Goal: Complete application form

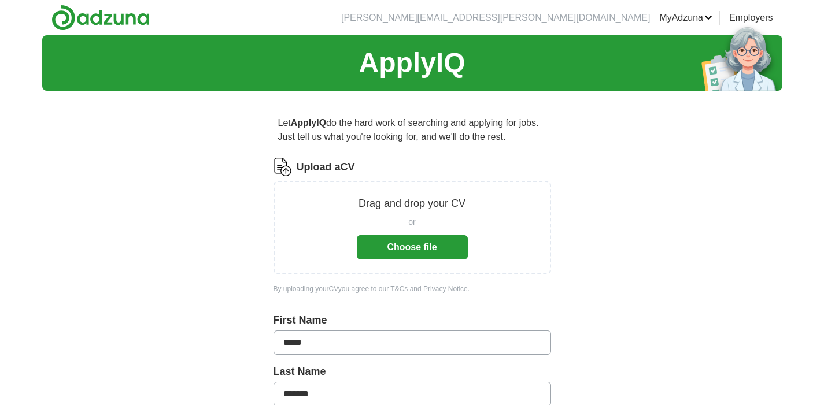
click at [374, 248] on button "Choose file" at bounding box center [412, 247] width 111 height 24
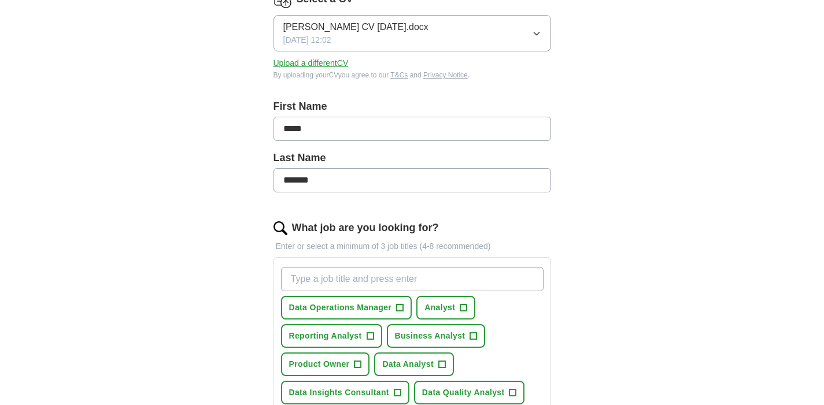
scroll to position [199, 0]
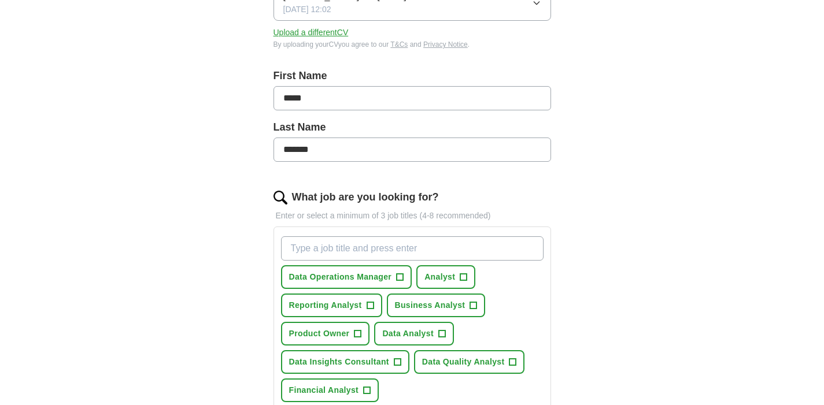
click at [461, 279] on span "+" at bounding box center [463, 277] width 7 height 9
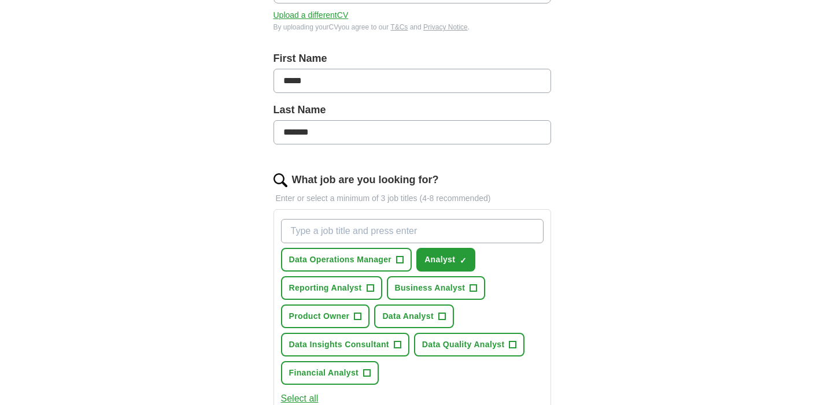
scroll to position [238, 0]
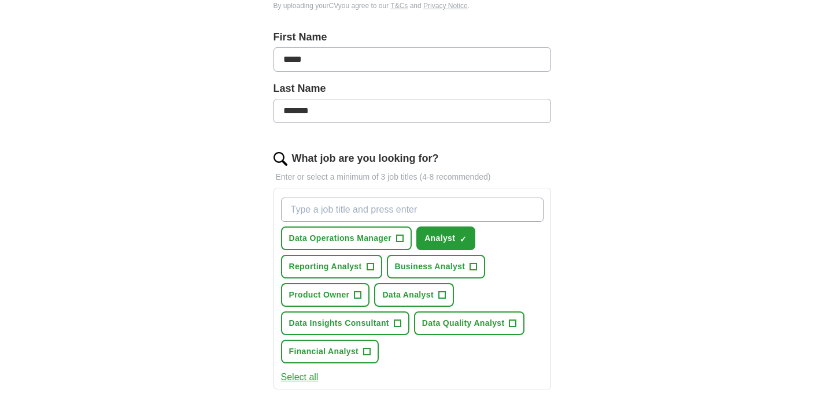
click at [376, 269] on button "Reporting Analyst +" at bounding box center [331, 267] width 101 height 24
click at [466, 265] on button "Business Analyst +" at bounding box center [436, 267] width 99 height 24
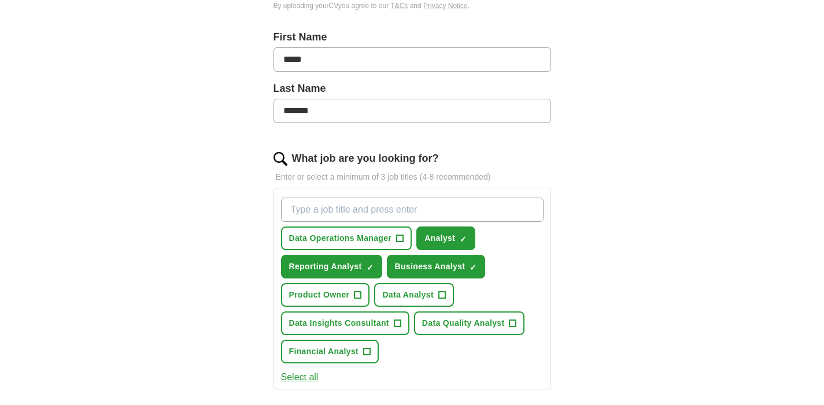
click at [444, 292] on span "+" at bounding box center [441, 295] width 7 height 9
drag, startPoint x: 514, startPoint y: 322, endPoint x: 470, endPoint y: 331, distance: 44.8
click at [513, 322] on span "+" at bounding box center [512, 323] width 7 height 9
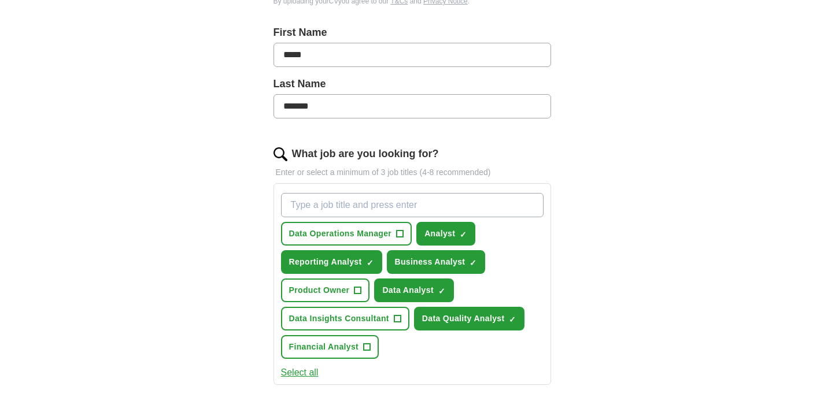
scroll to position [244, 0]
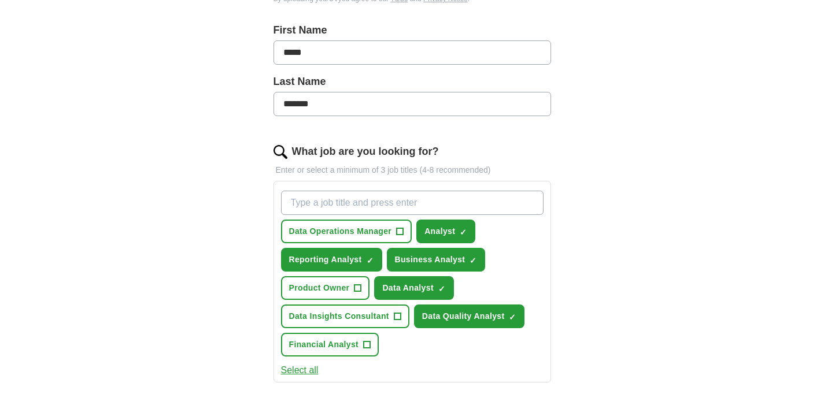
drag, startPoint x: 391, startPoint y: 313, endPoint x: 371, endPoint y: 337, distance: 30.8
click at [391, 314] on button "Data Insights Consultant +" at bounding box center [345, 317] width 128 height 24
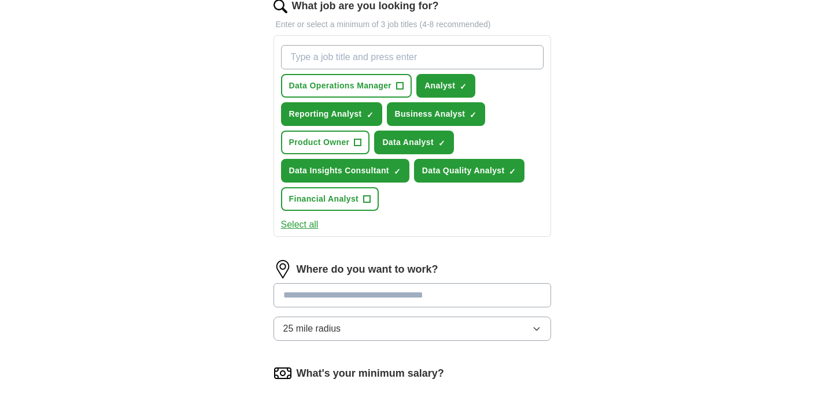
scroll to position [392, 0]
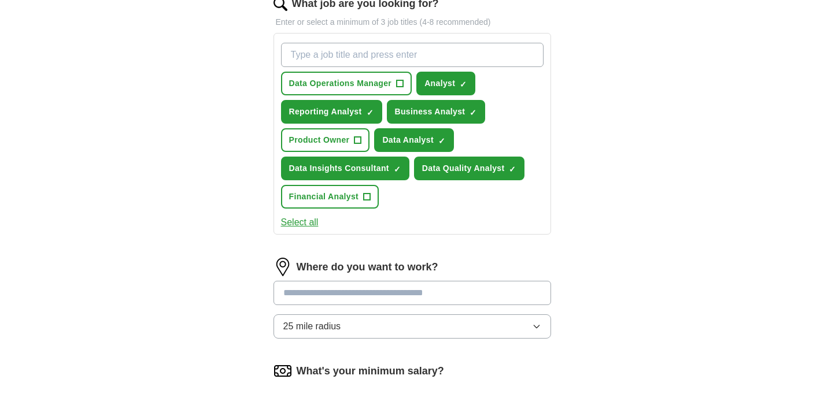
click at [358, 291] on input at bounding box center [411, 293] width 277 height 24
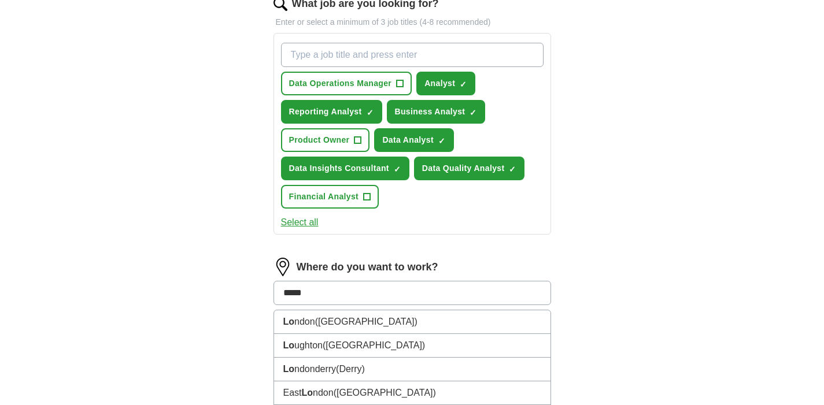
type input "******"
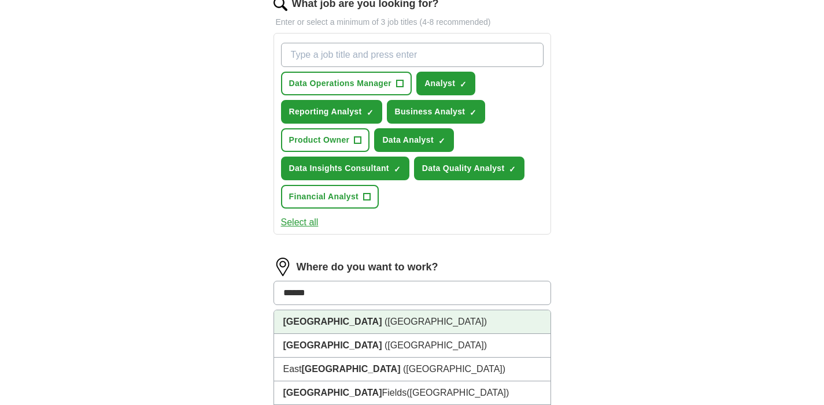
click at [416, 316] on li "[GEOGRAPHIC_DATA] ([GEOGRAPHIC_DATA])" at bounding box center [412, 322] width 276 height 24
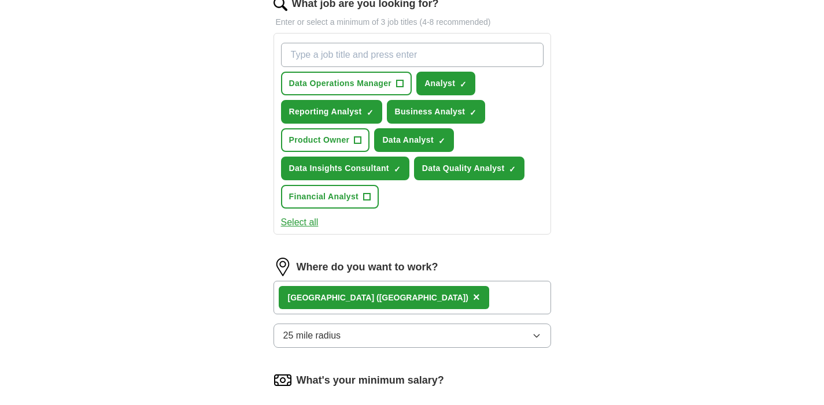
click at [373, 333] on button "25 mile radius" at bounding box center [411, 336] width 277 height 24
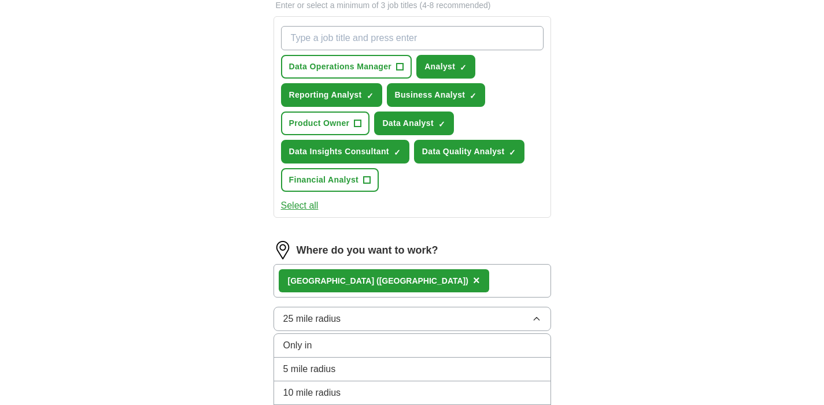
scroll to position [521, 0]
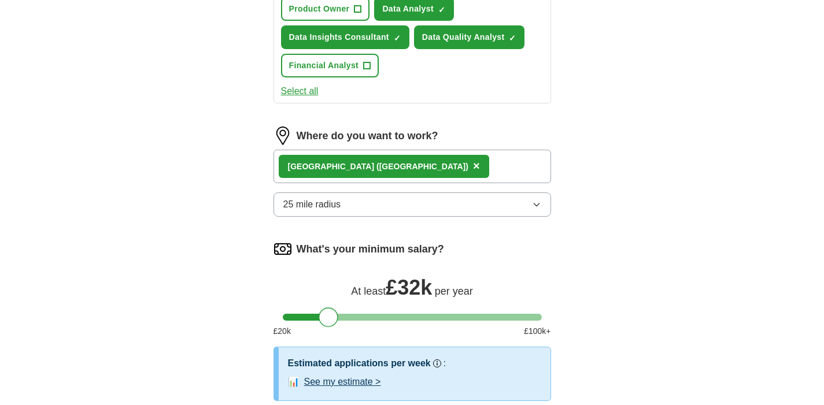
drag, startPoint x: 291, startPoint y: 314, endPoint x: 327, endPoint y: 316, distance: 35.8
click at [327, 316] on div at bounding box center [328, 317] width 20 height 20
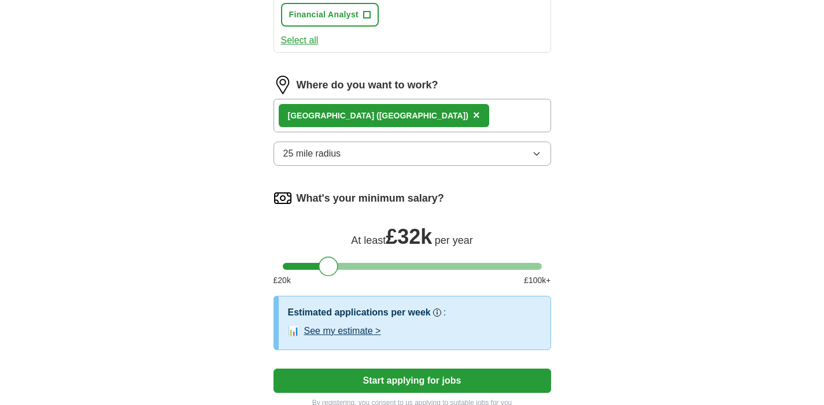
scroll to position [676, 0]
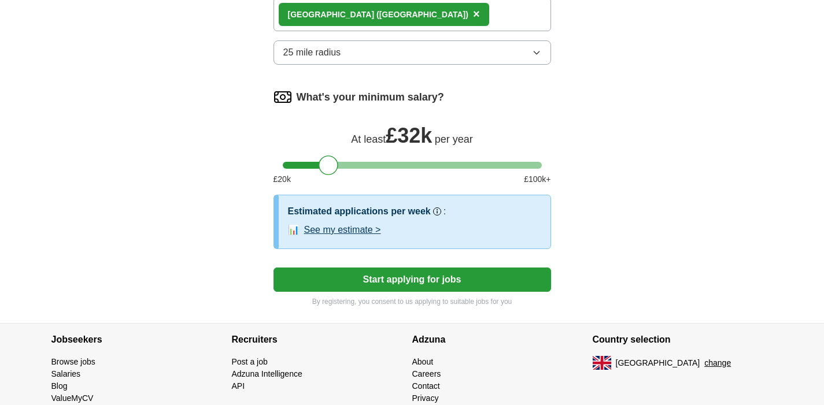
click at [354, 232] on button "See my estimate >" at bounding box center [342, 230] width 77 height 14
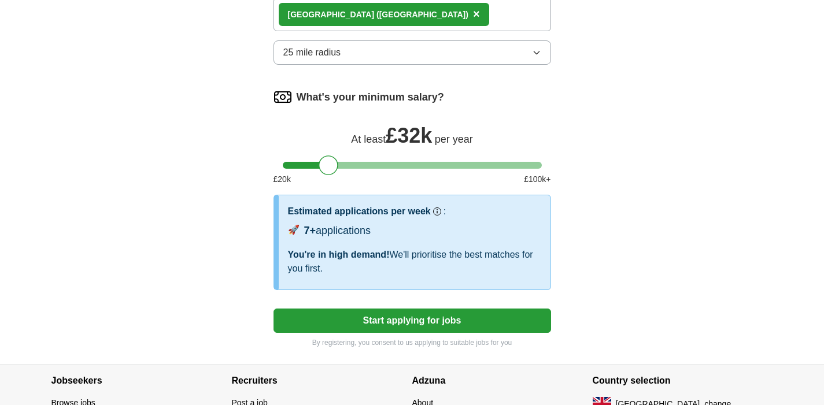
click at [377, 324] on button "Start applying for jobs" at bounding box center [411, 321] width 277 height 24
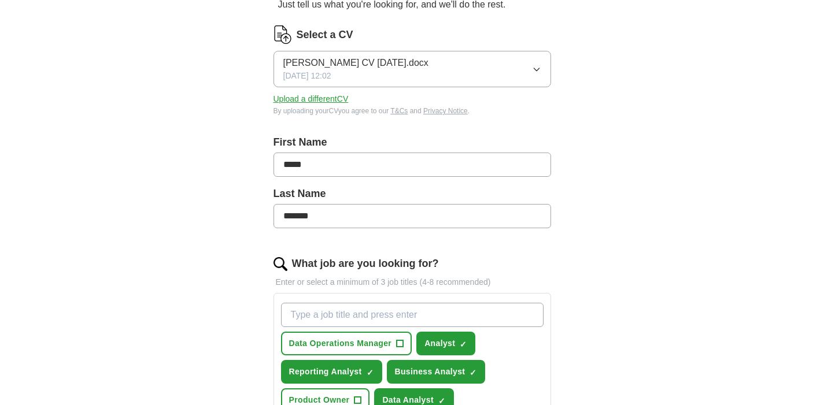
select select "**"
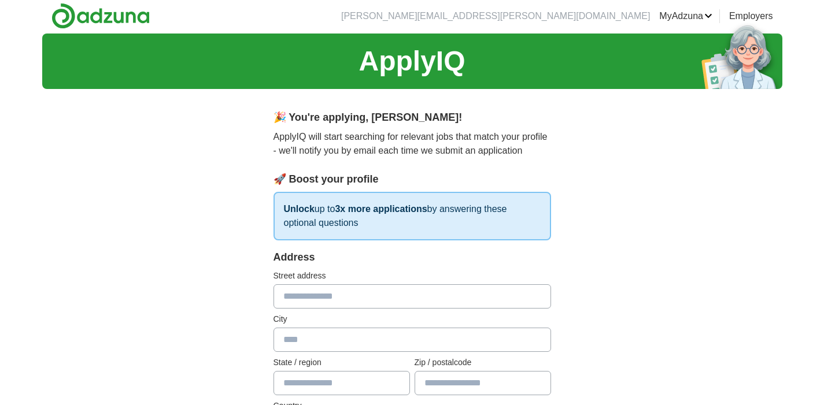
scroll to position [0, 0]
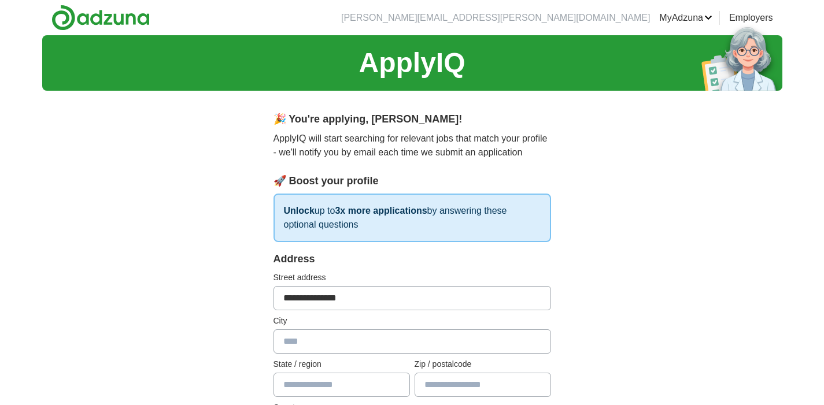
type input "**********"
type input "******"
type input "****"
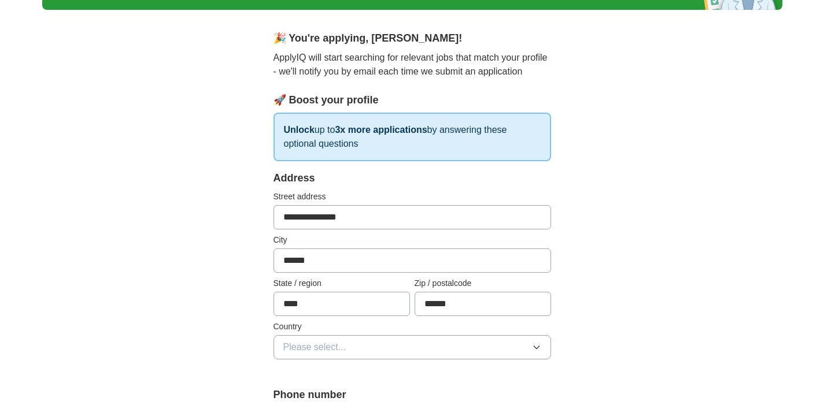
scroll to position [194, 0]
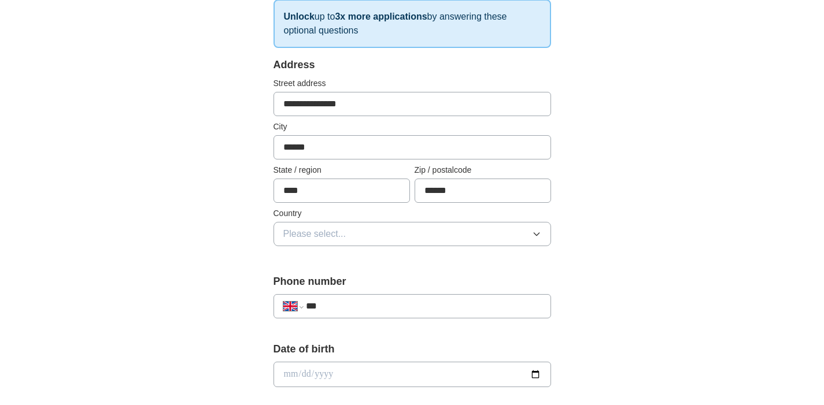
type input "******"
click at [334, 232] on span "Please select..." at bounding box center [314, 234] width 63 height 14
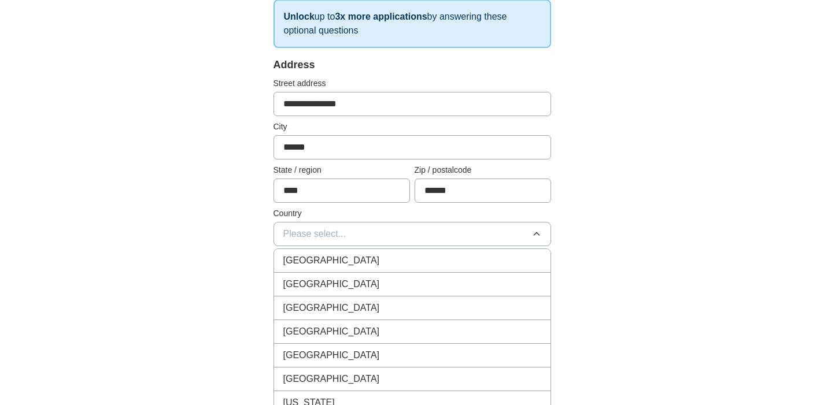
click at [372, 267] on div "[GEOGRAPHIC_DATA]" at bounding box center [412, 261] width 258 height 14
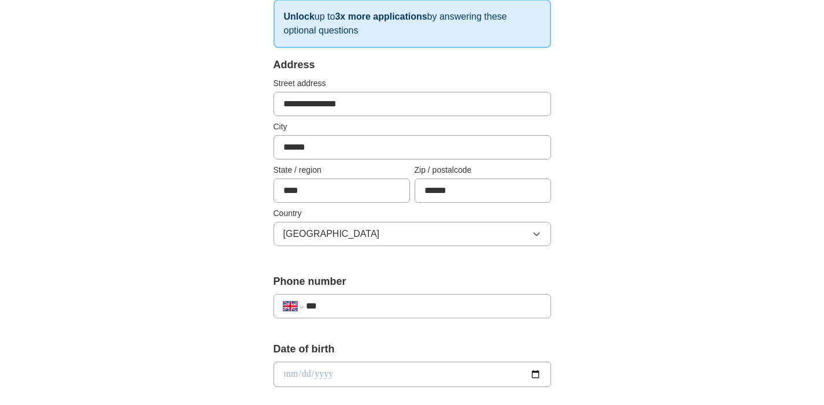
click at [351, 316] on div "**********" at bounding box center [411, 306] width 277 height 24
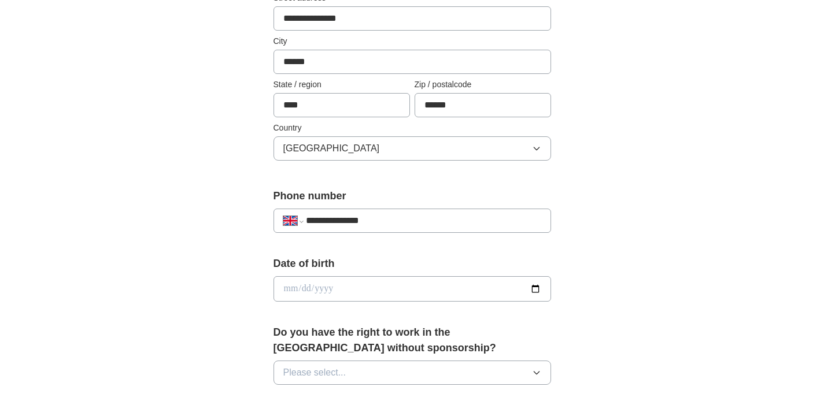
type input "**********"
click at [354, 283] on input "date" at bounding box center [411, 288] width 277 height 25
type input "**********"
click at [506, 348] on label "Do you have the right to work in the [GEOGRAPHIC_DATA] without sponsorship?" at bounding box center [411, 340] width 277 height 31
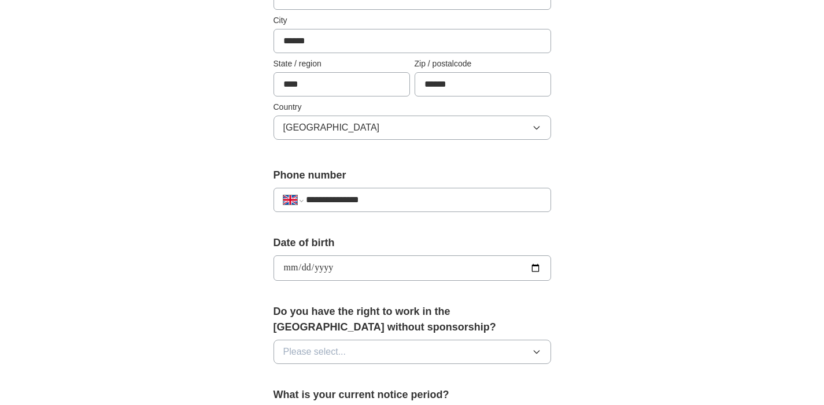
scroll to position [327, 0]
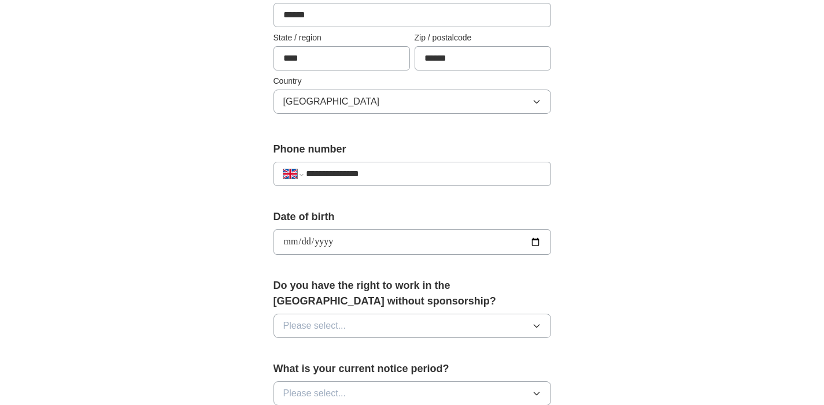
click at [416, 331] on button "Please select..." at bounding box center [411, 326] width 277 height 24
click at [392, 348] on div "Yes" at bounding box center [412, 353] width 258 height 14
click at [361, 384] on button "Please select..." at bounding box center [411, 393] width 277 height 24
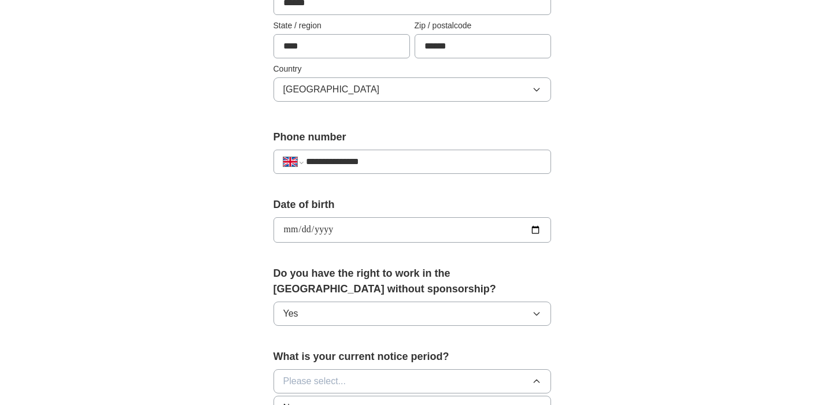
scroll to position [384, 0]
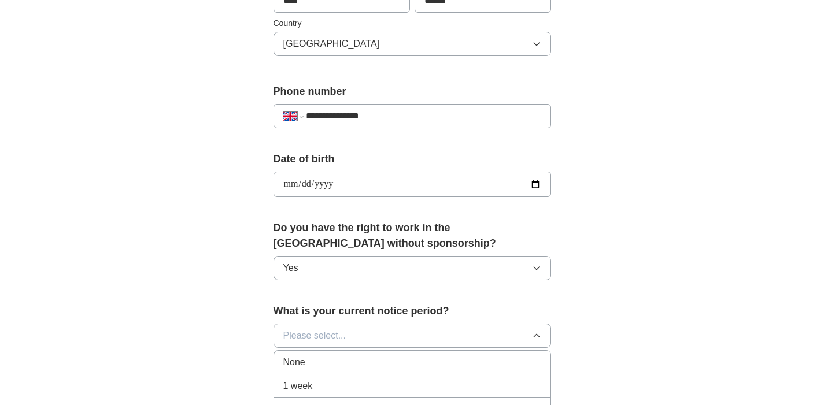
click at [360, 368] on div "None" at bounding box center [412, 362] width 258 height 14
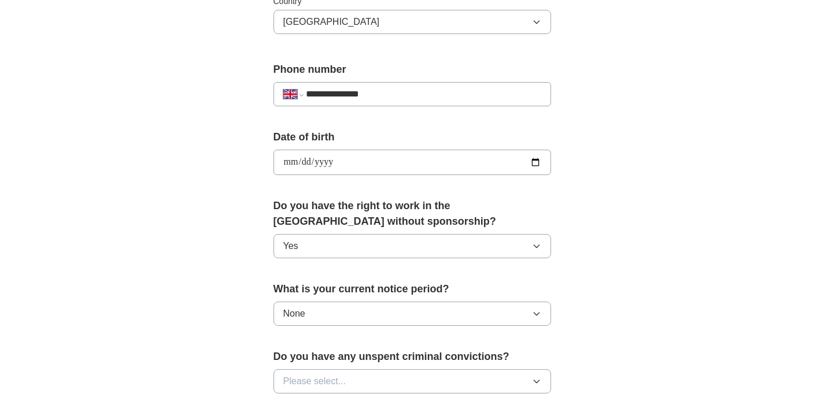
scroll to position [479, 0]
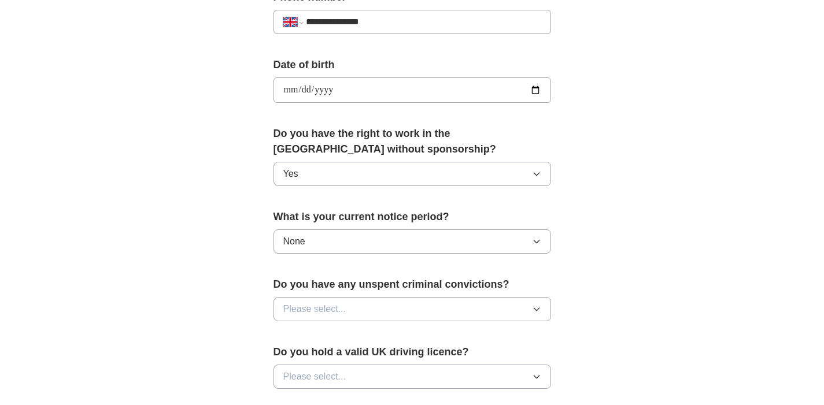
click at [410, 303] on button "Please select..." at bounding box center [411, 309] width 277 height 24
click at [347, 357] on div "No" at bounding box center [412, 360] width 258 height 14
click at [356, 370] on button "Please select..." at bounding box center [411, 377] width 277 height 24
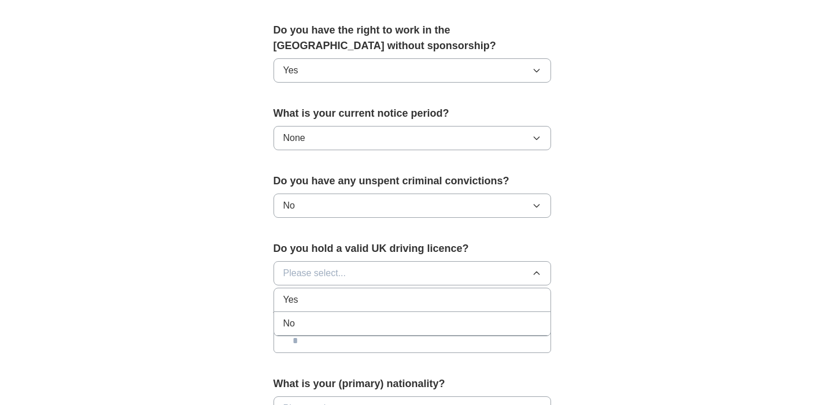
click at [342, 290] on li "Yes" at bounding box center [412, 300] width 276 height 24
click at [341, 342] on input "text" at bounding box center [411, 341] width 277 height 24
type input "*******"
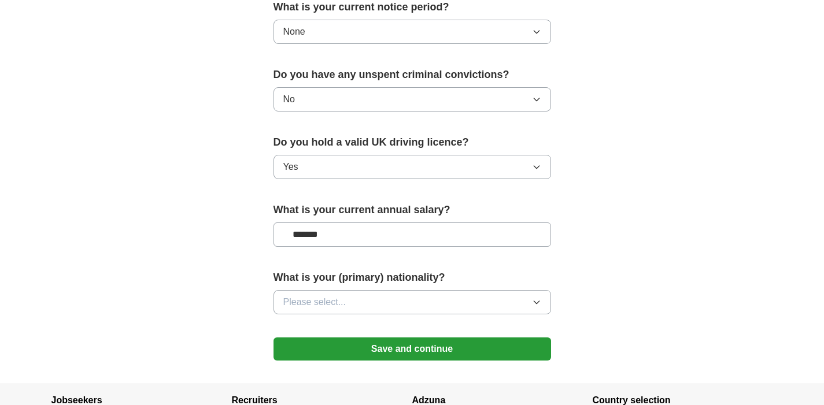
scroll to position [797, 0]
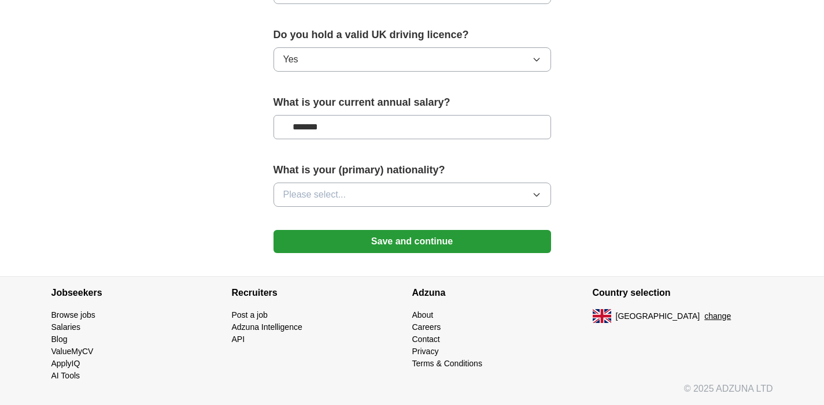
click at [351, 194] on button "Please select..." at bounding box center [411, 195] width 277 height 24
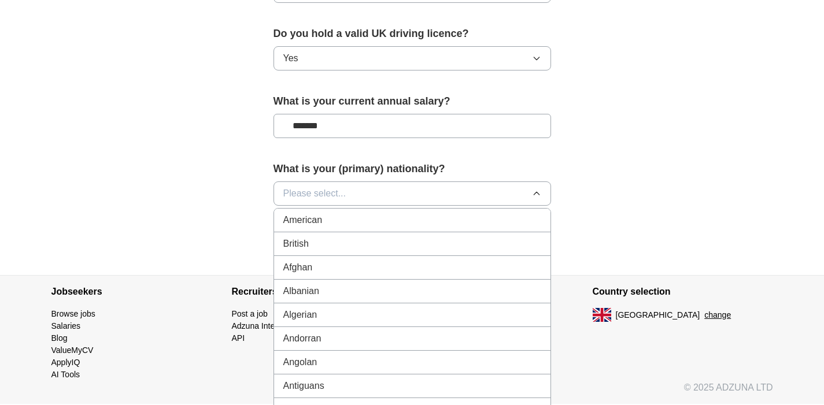
click at [343, 235] on li "British" at bounding box center [412, 244] width 276 height 24
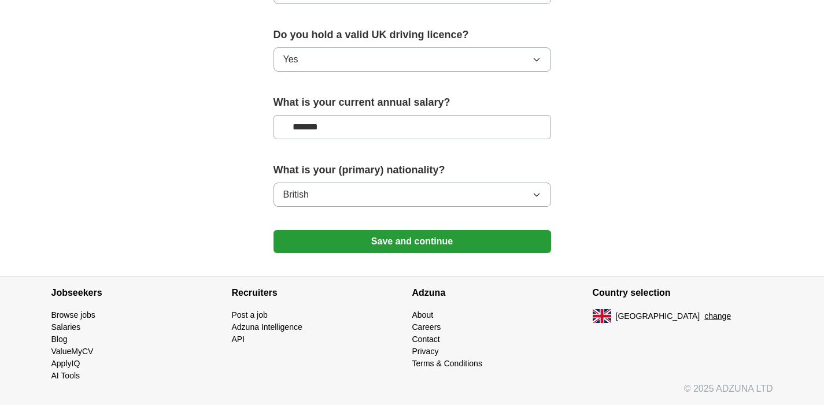
click at [362, 236] on button "Save and continue" at bounding box center [411, 241] width 277 height 23
